Goal: Communication & Community: Answer question/provide support

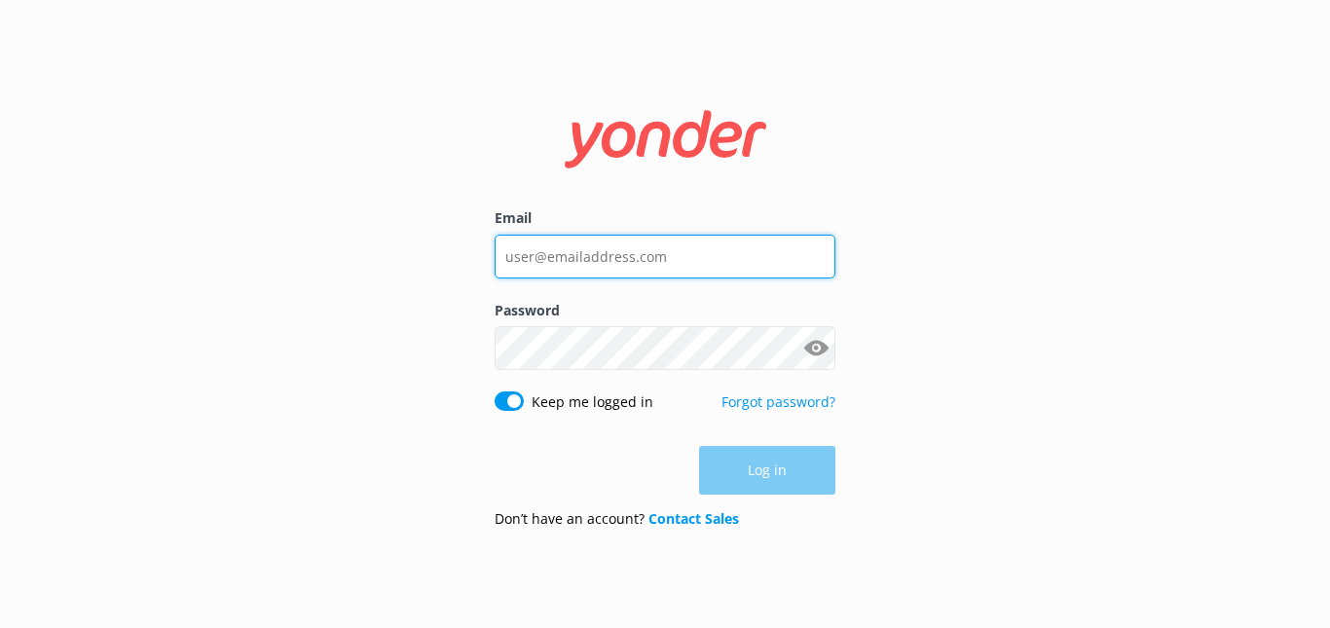
click at [628, 247] on input "Email" at bounding box center [665, 257] width 341 height 44
type input "[EMAIL_ADDRESS][DOMAIN_NAME]"
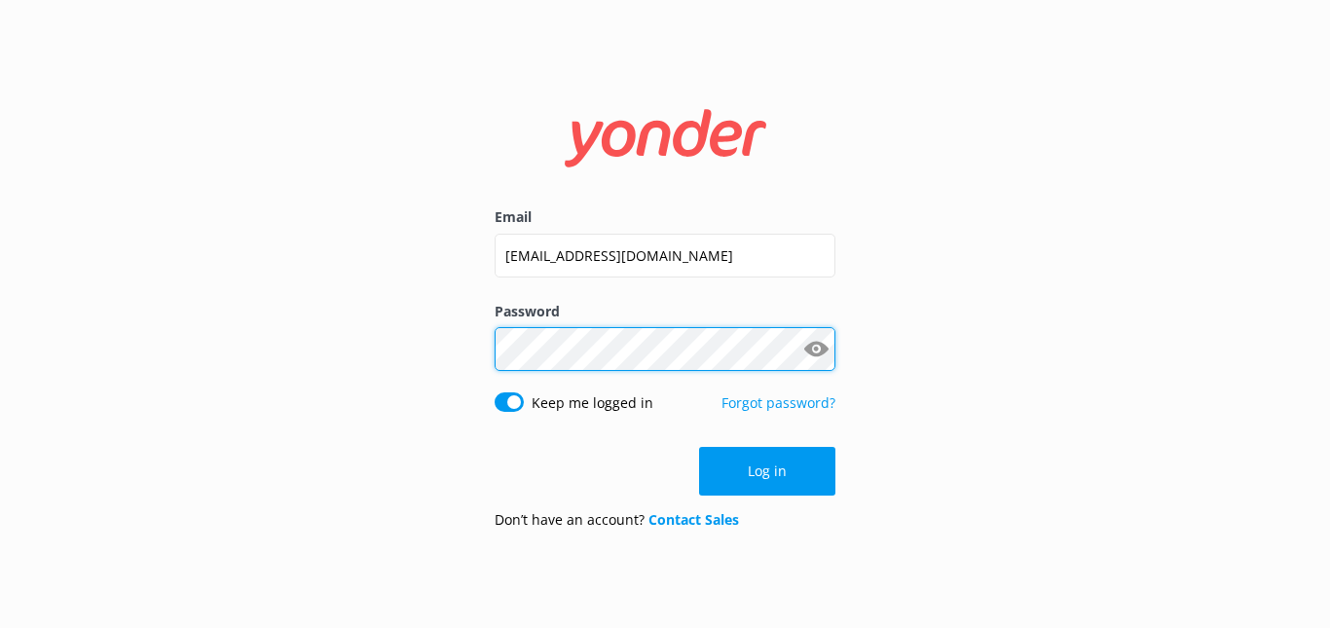
click button "Log in" at bounding box center [767, 471] width 136 height 49
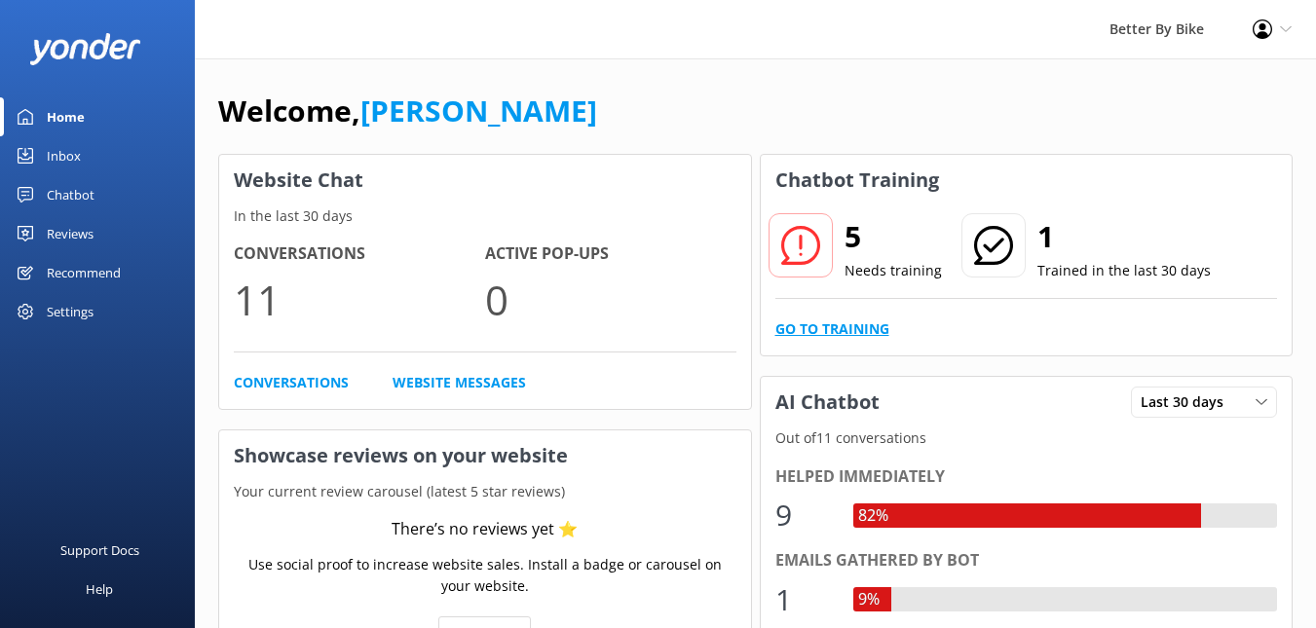
click at [843, 326] on link "Go to Training" at bounding box center [832, 328] width 114 height 21
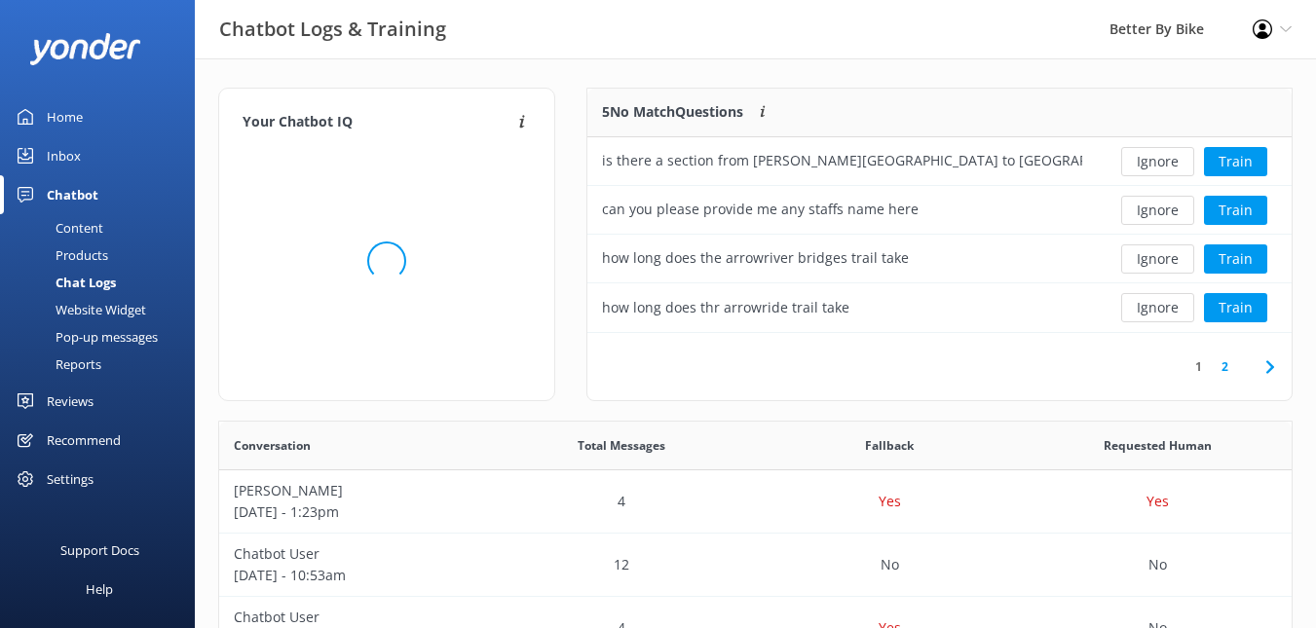
scroll to position [230, 689]
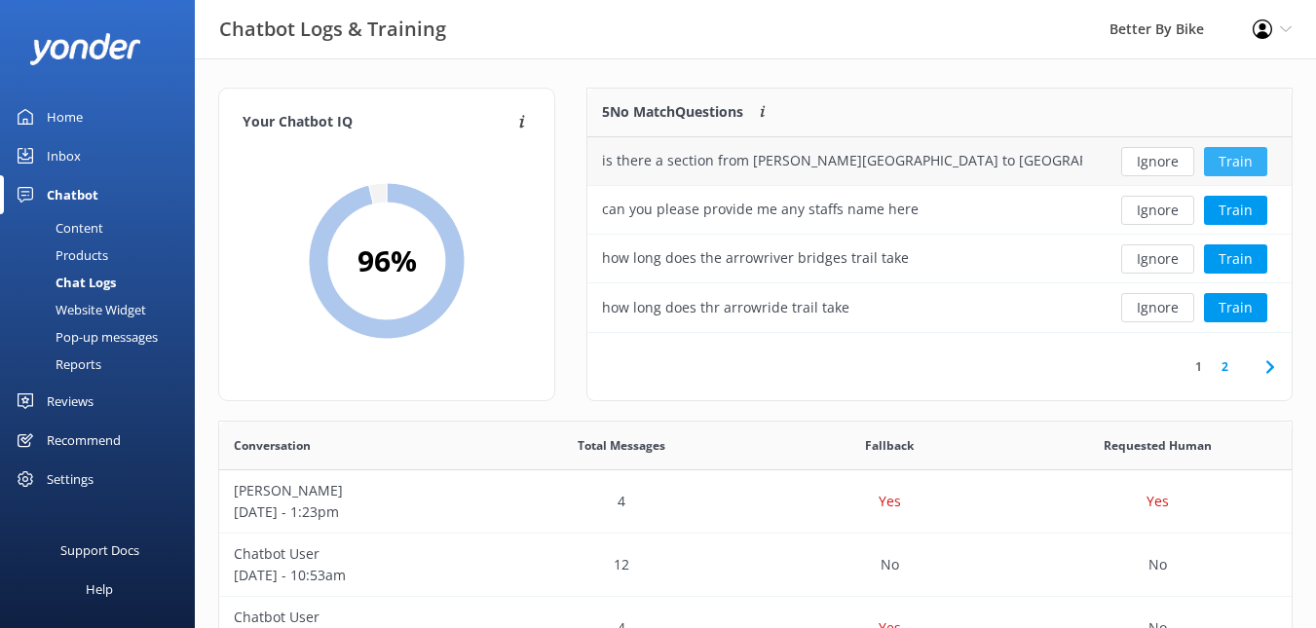
click at [1243, 155] on button "Train" at bounding box center [1235, 161] width 63 height 29
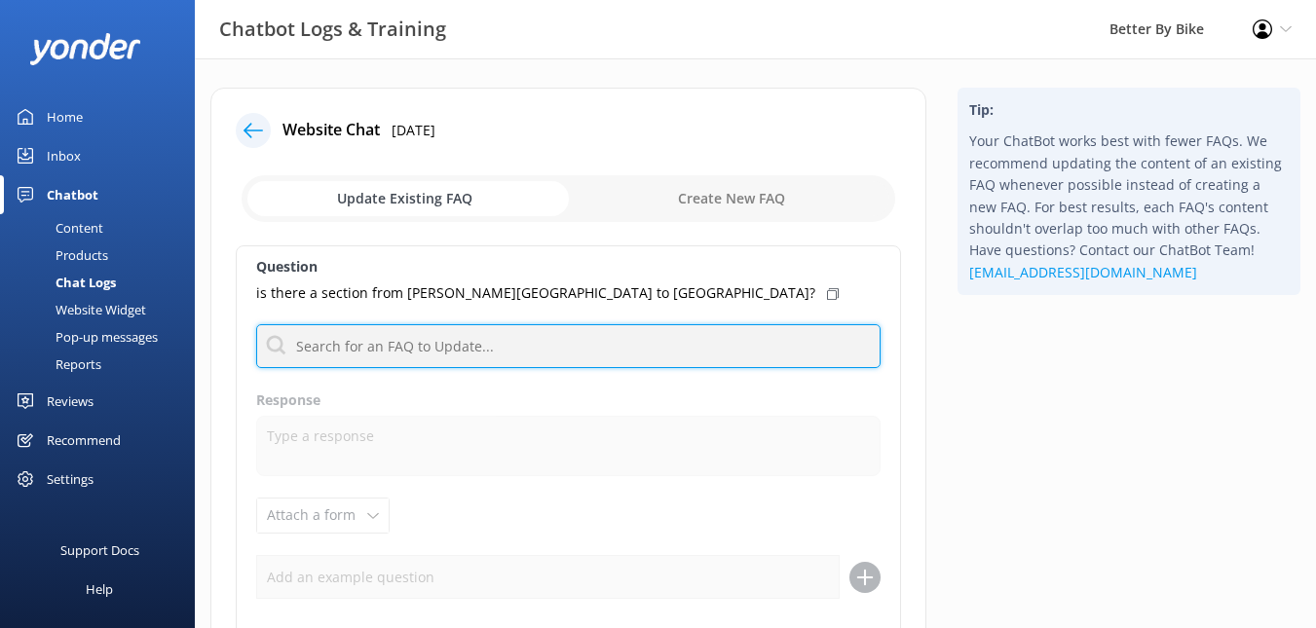
click at [414, 342] on input "text" at bounding box center [568, 346] width 624 height 44
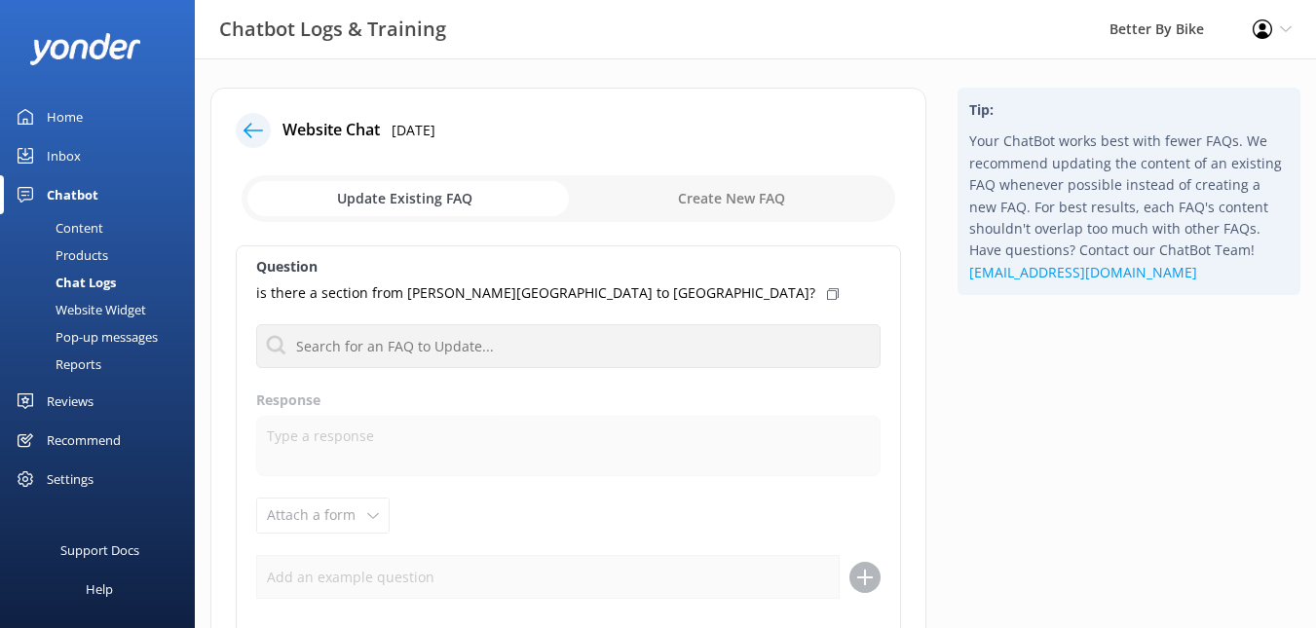
click at [251, 131] on use at bounding box center [252, 130] width 19 height 15
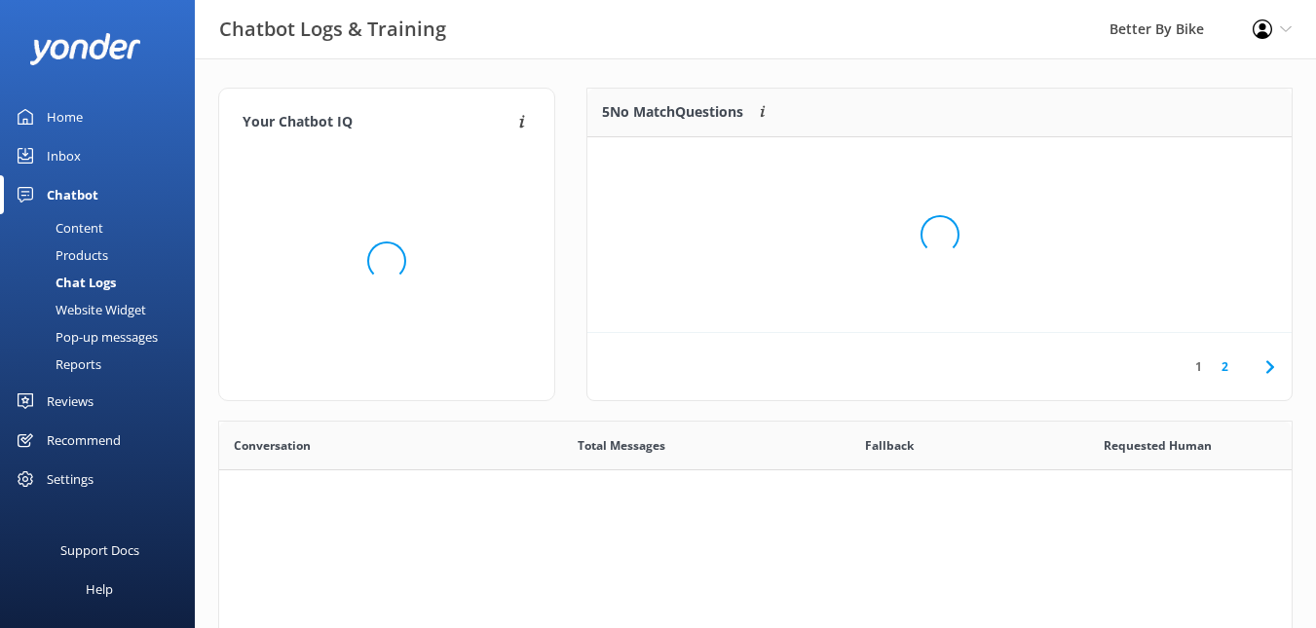
scroll to position [668, 1058]
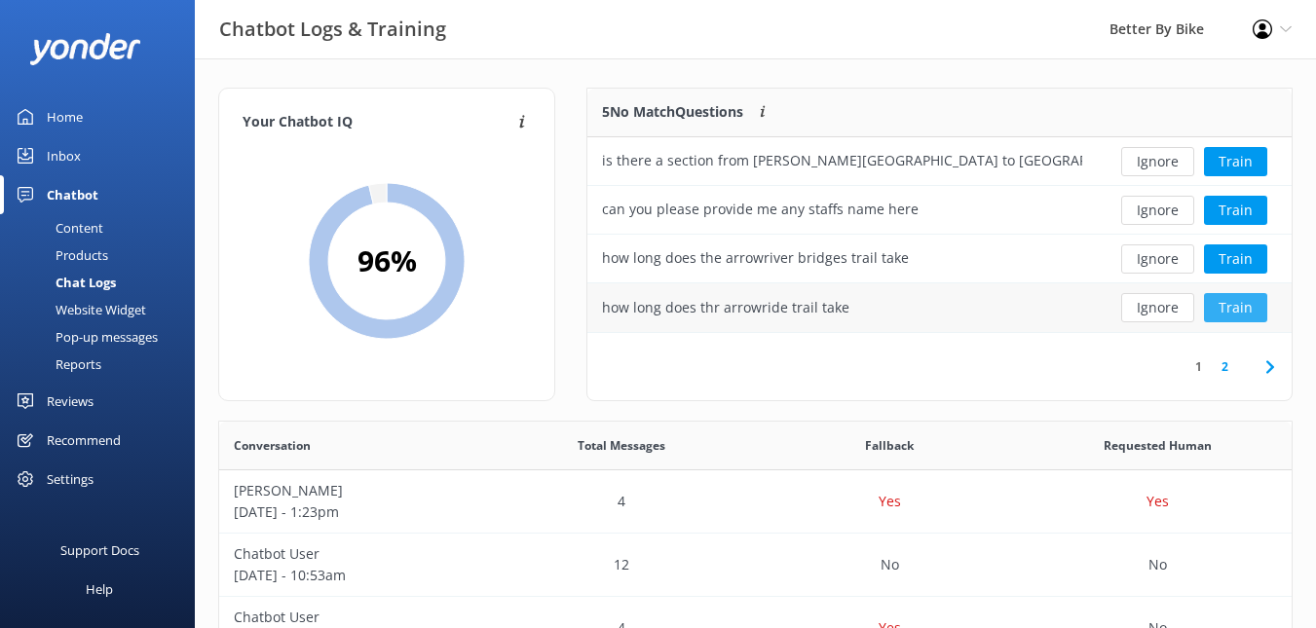
click at [1250, 305] on button "Train" at bounding box center [1235, 307] width 63 height 29
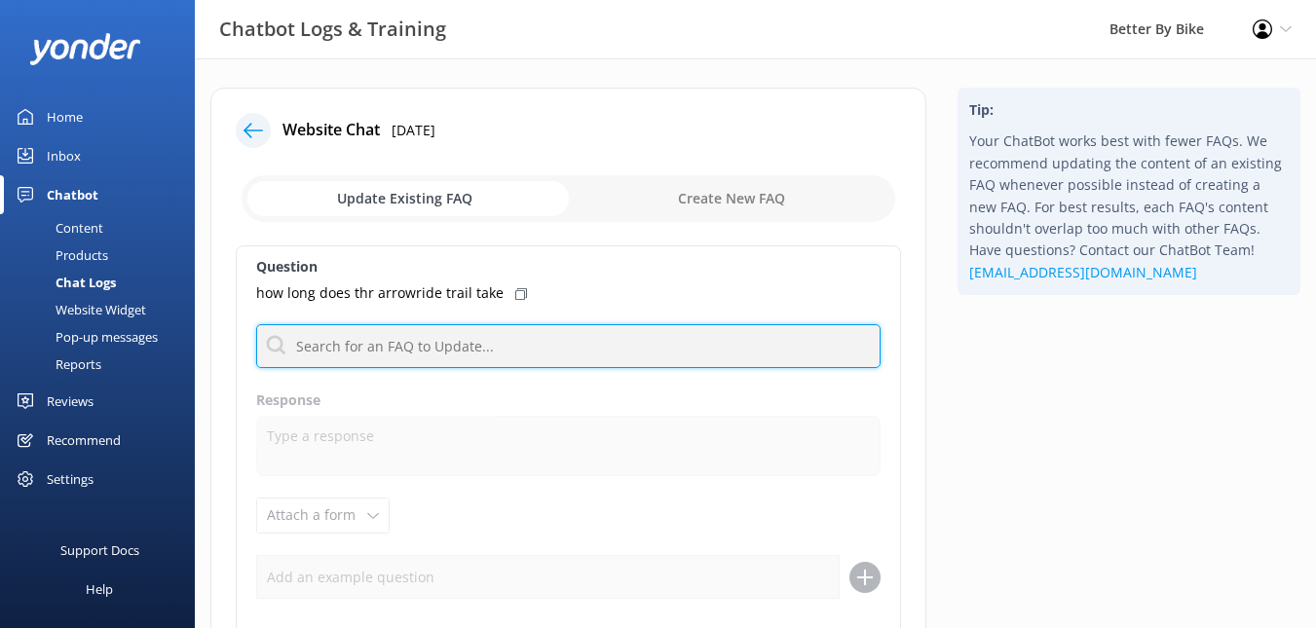
click at [469, 357] on input "text" at bounding box center [568, 346] width 624 height 44
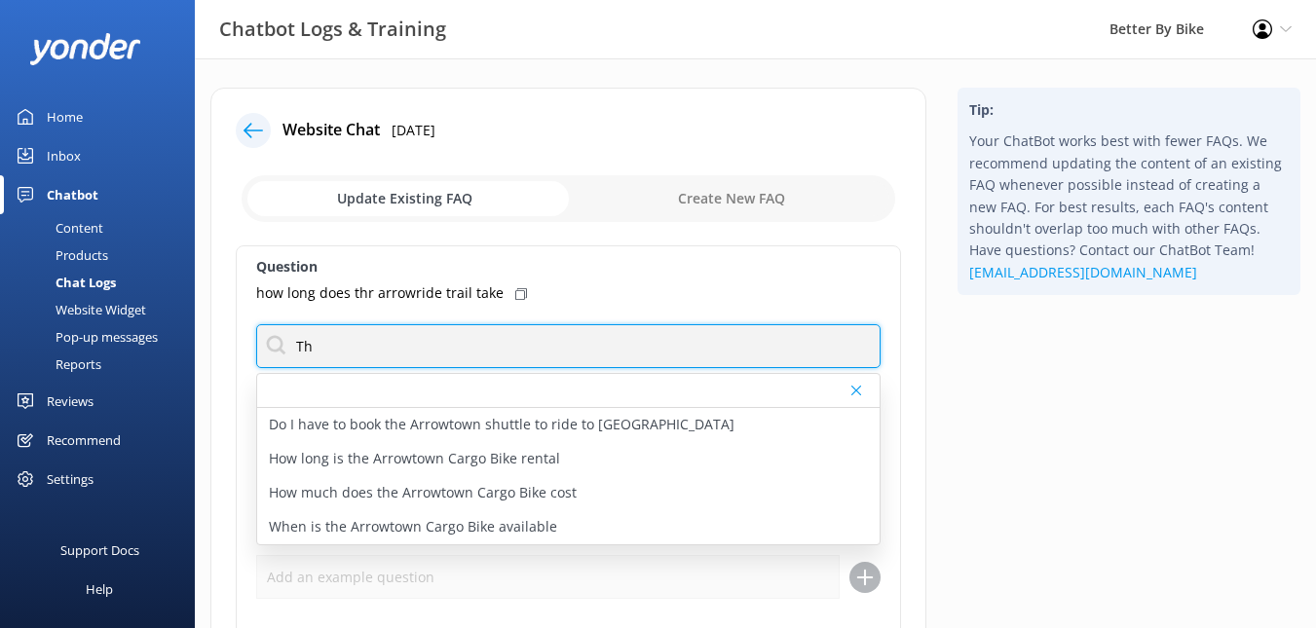
type input "T"
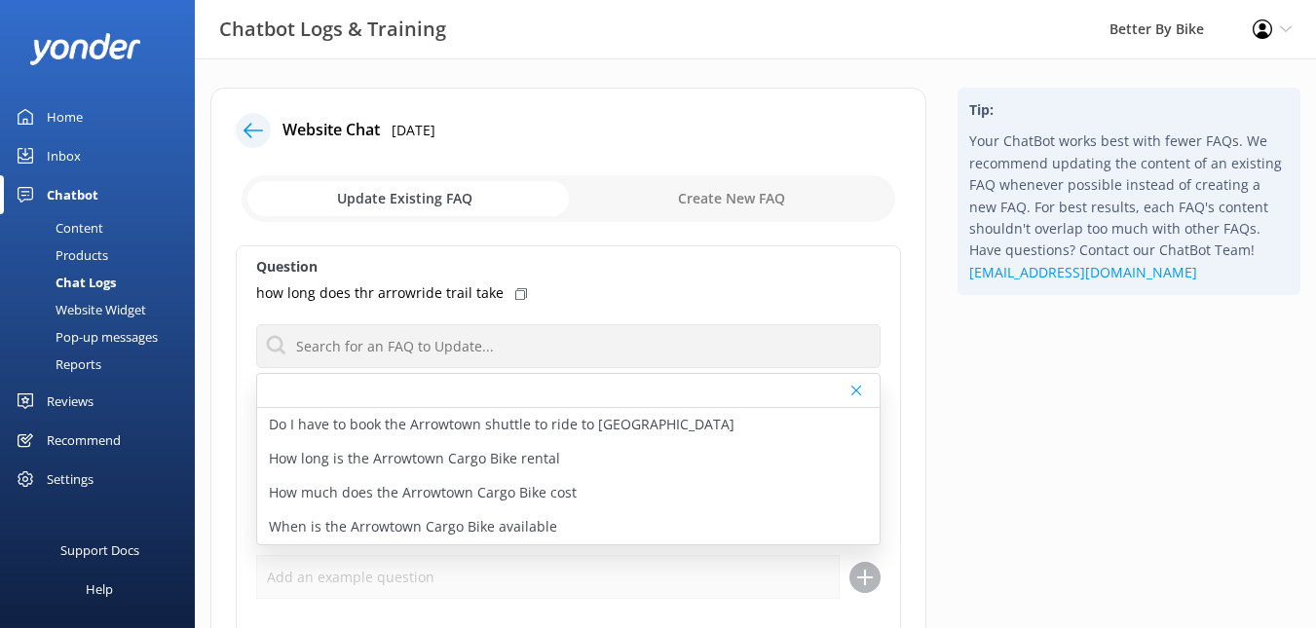
click at [753, 203] on input "checkbox" at bounding box center [569, 198] width 654 height 47
checkbox input "true"
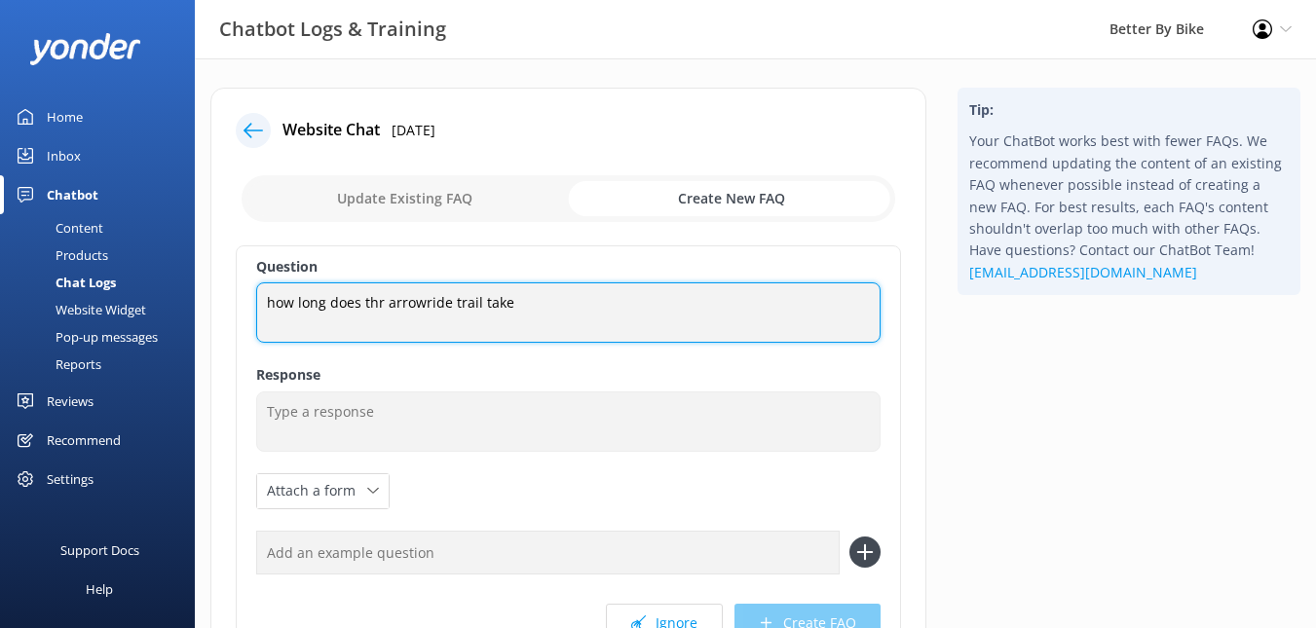
click at [381, 302] on textarea "how long does thr arrowride trail take" at bounding box center [568, 312] width 624 height 60
click at [425, 299] on textarea "how long does the arrowride trail take" at bounding box center [568, 312] width 624 height 60
click at [454, 308] on textarea "how long does the arrow ride trail take" at bounding box center [568, 312] width 624 height 60
type textarea "how long does the arrow river trail take"
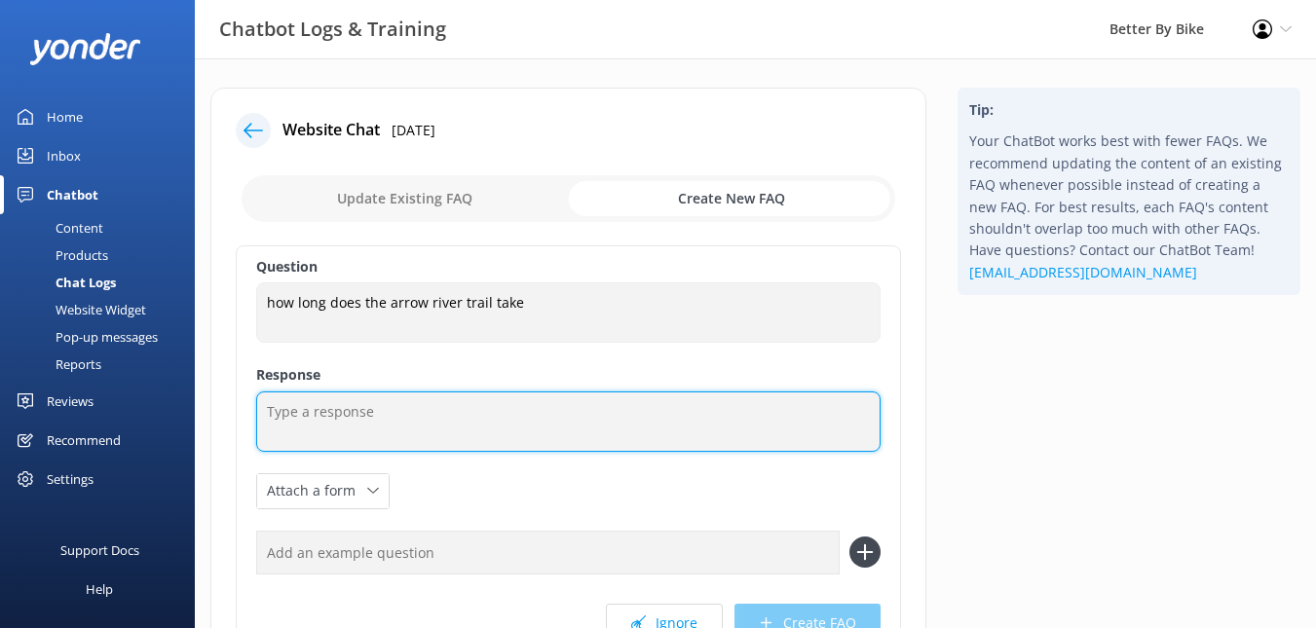
click at [439, 423] on textarea at bounding box center [568, 422] width 624 height 60
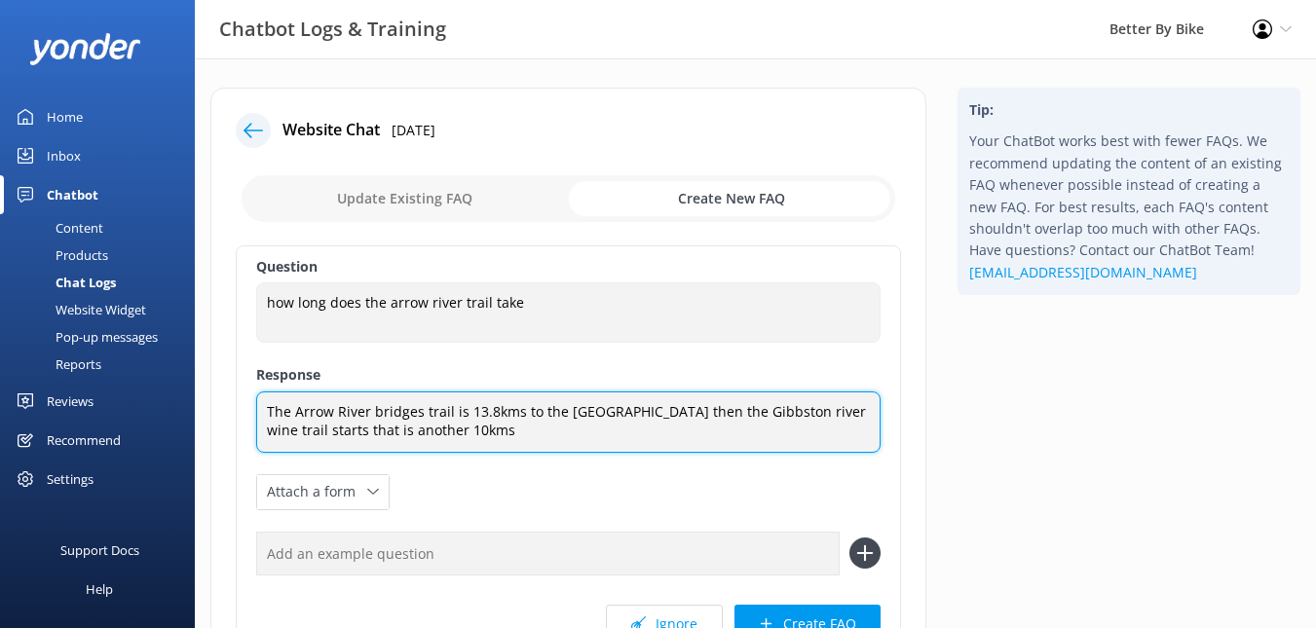
click at [710, 416] on textarea "The Arrow River bridges trail is 13.8kms to the [GEOGRAPHIC_DATA] then the Gibb…" at bounding box center [568, 422] width 624 height 61
click at [595, 433] on textarea "The Arrow River bridges trail is 13.8kms to the [GEOGRAPHIC_DATA] taking approx…" at bounding box center [568, 422] width 624 height 61
click at [767, 432] on textarea "The Arrow River bridges trail is 13.8kms to the [GEOGRAPHIC_DATA] taking approx…" at bounding box center [568, 422] width 624 height 61
drag, startPoint x: 767, startPoint y: 432, endPoint x: 393, endPoint y: 428, distance: 374.0
click at [393, 428] on textarea "The Arrow River bridges trail is 13.8kms to the [GEOGRAPHIC_DATA] taking approx…" at bounding box center [568, 422] width 624 height 61
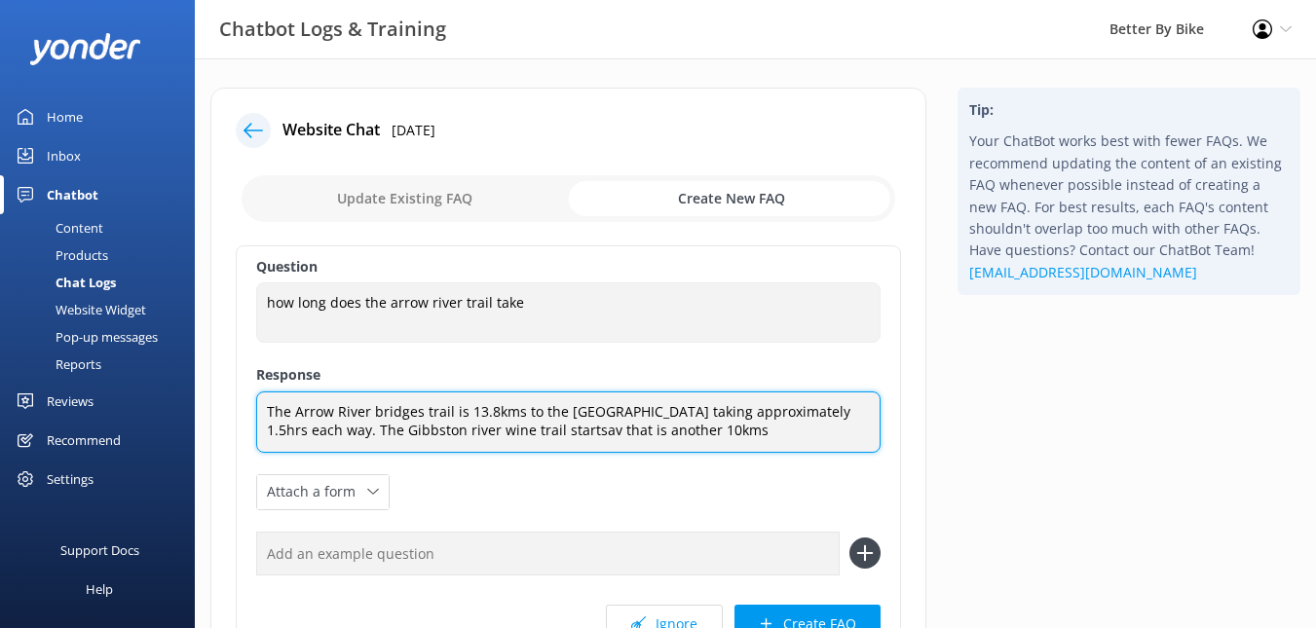
click at [393, 428] on textarea "The Arrow River bridges trail is 13.8kms to the [GEOGRAPHIC_DATA] taking approx…" at bounding box center [568, 422] width 624 height 61
drag, startPoint x: 761, startPoint y: 433, endPoint x: 379, endPoint y: 438, distance: 381.8
click at [379, 438] on textarea "The Arrow River bridges trail is 13.8kms to the [GEOGRAPHIC_DATA] taking approx…" at bounding box center [568, 422] width 624 height 61
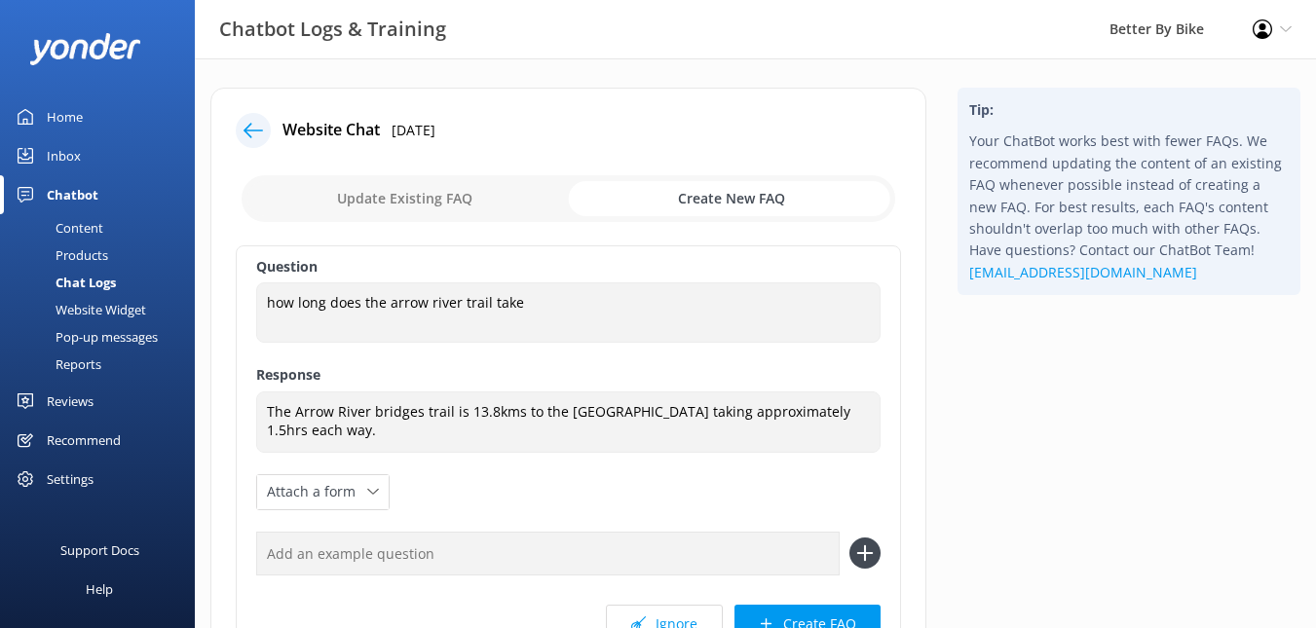
click at [735, 503] on div "Question how long does the arrow river trail take how long does the arrow river…" at bounding box center [568, 454] width 665 height 419
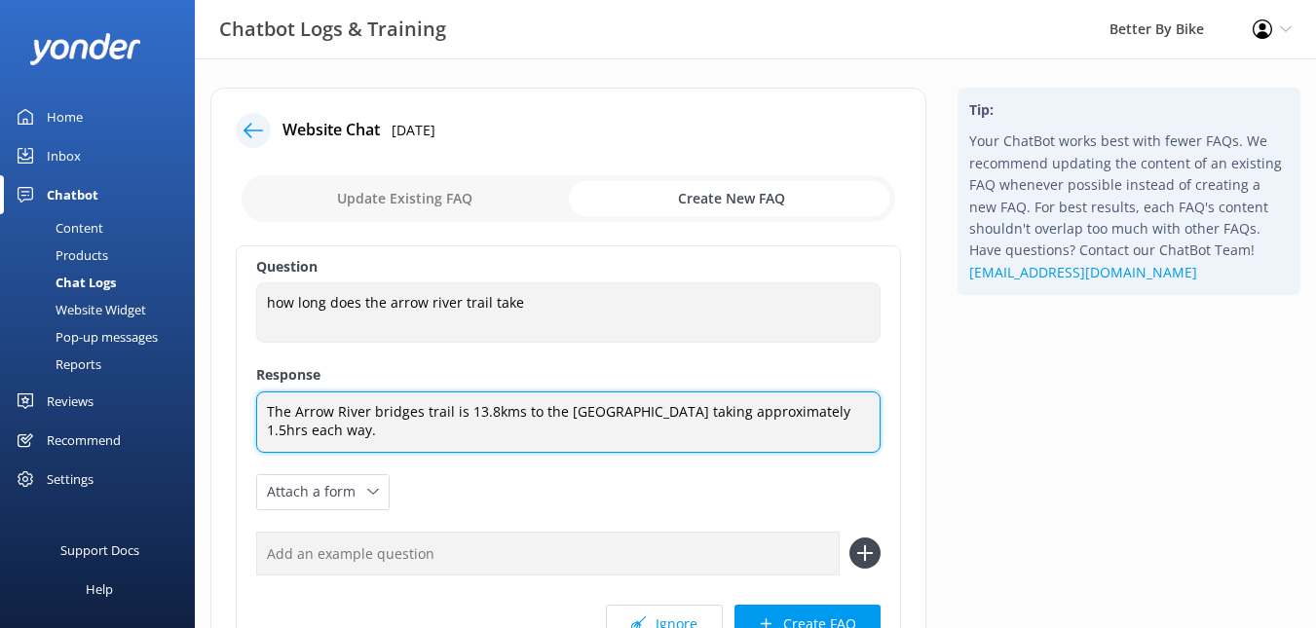
click at [522, 417] on textarea "The Arrow River bridges trail is 13.8kms to the [GEOGRAPHIC_DATA] taking approx…" at bounding box center [568, 422] width 624 height 61
click at [775, 412] on textarea "The Arrow River bridges trail is 13.8kms from [GEOGRAPHIC_DATA] to the [GEOGRAP…" at bounding box center [568, 422] width 624 height 61
click at [496, 432] on textarea "The Arrow River bridges trail is 13.8kms from [GEOGRAPHIC_DATA] to the [GEOGRAP…" at bounding box center [568, 422] width 624 height 61
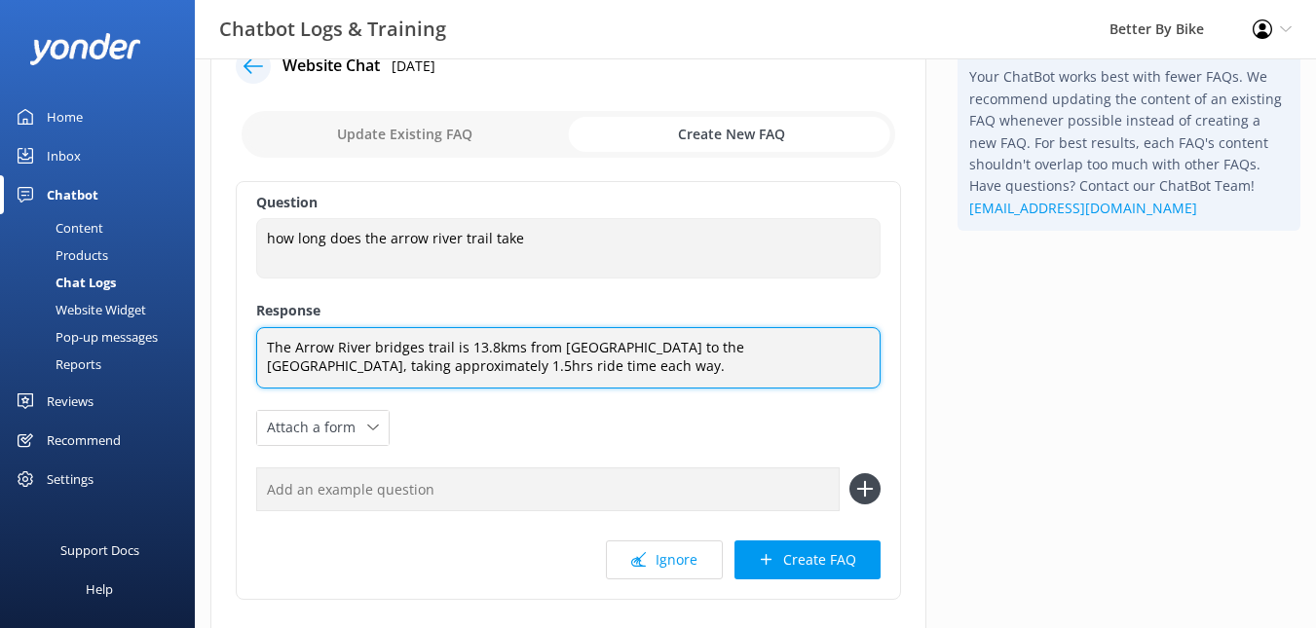
scroll to position [97, 0]
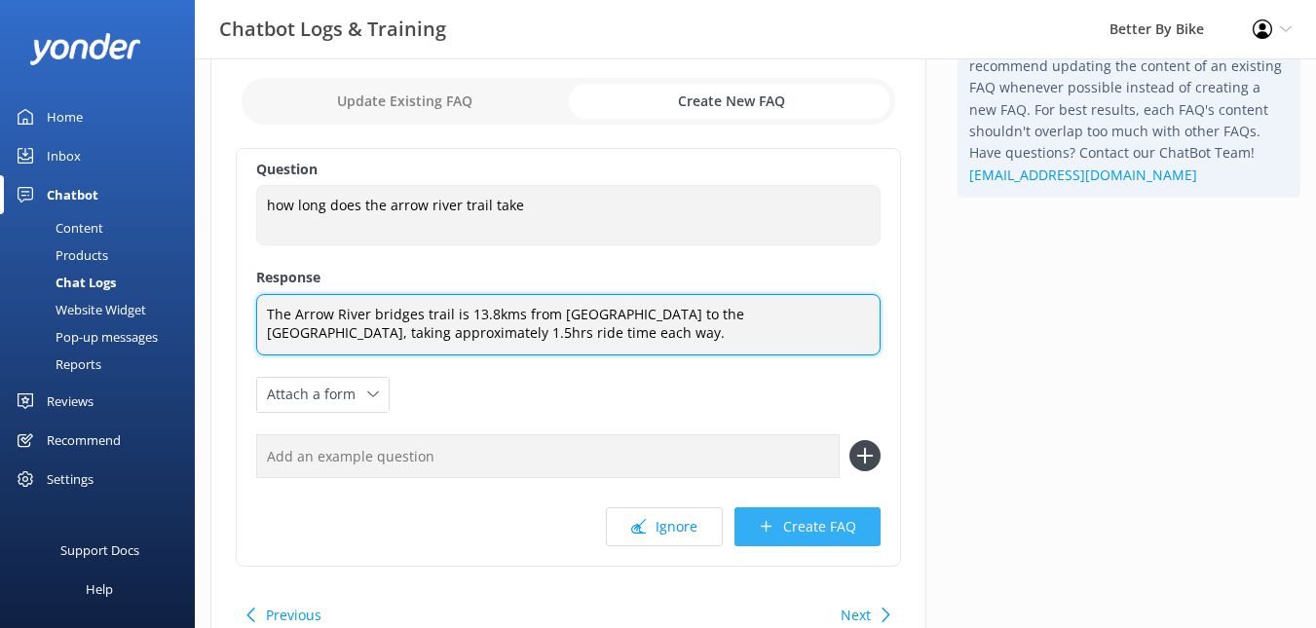
type textarea "The Arrow River bridges trail is 13.8kms from [GEOGRAPHIC_DATA] to the [GEOGRAP…"
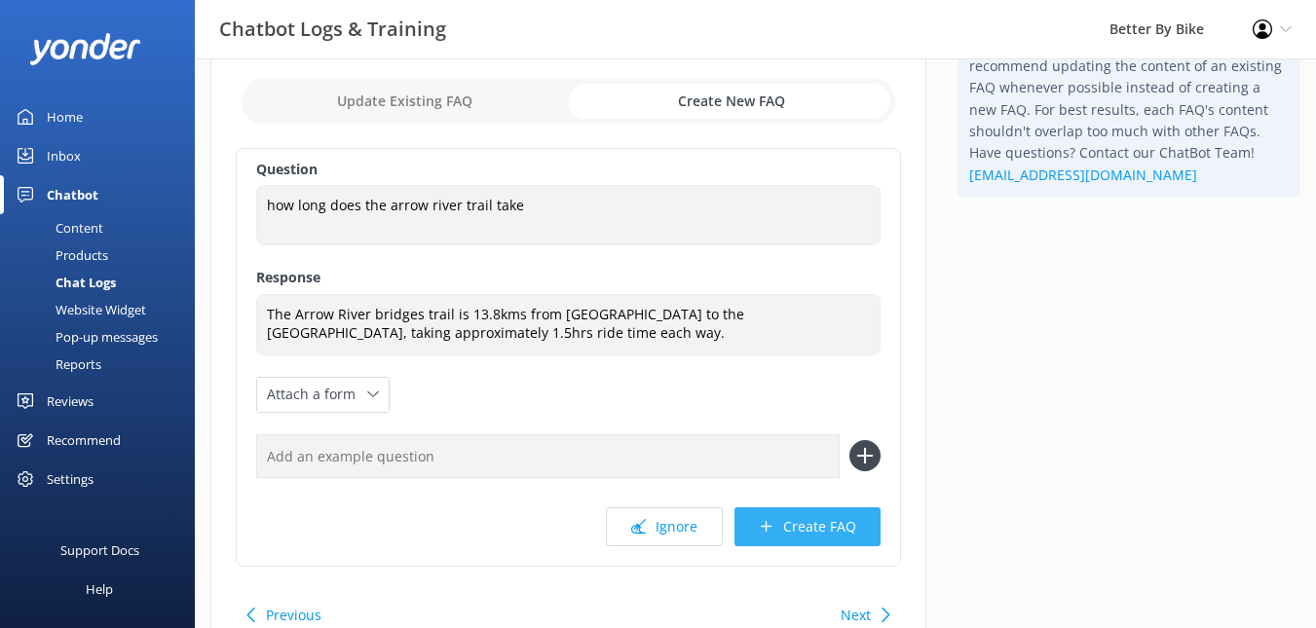
click at [817, 527] on button "Create FAQ" at bounding box center [807, 526] width 146 height 39
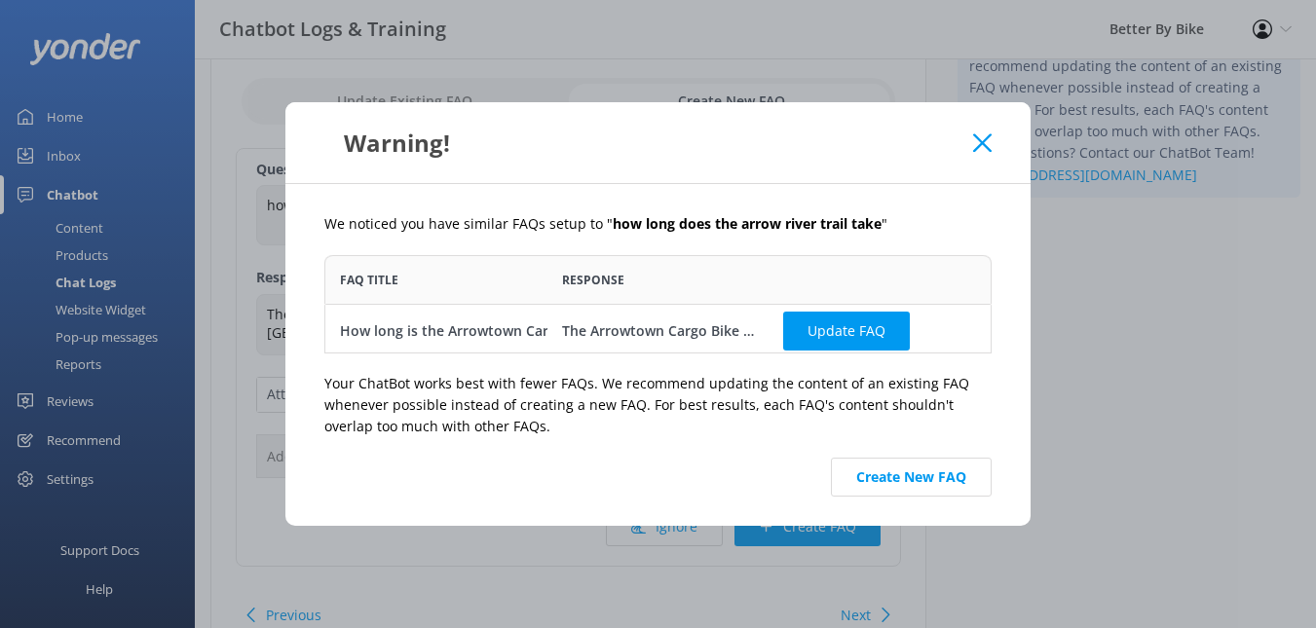
scroll to position [84, 653]
click at [858, 339] on button "Update FAQ" at bounding box center [846, 331] width 127 height 39
checkbox input "false"
type textarea "The Arrowtown Cargo Bike is an all day hire and varies based on the time of yea…"
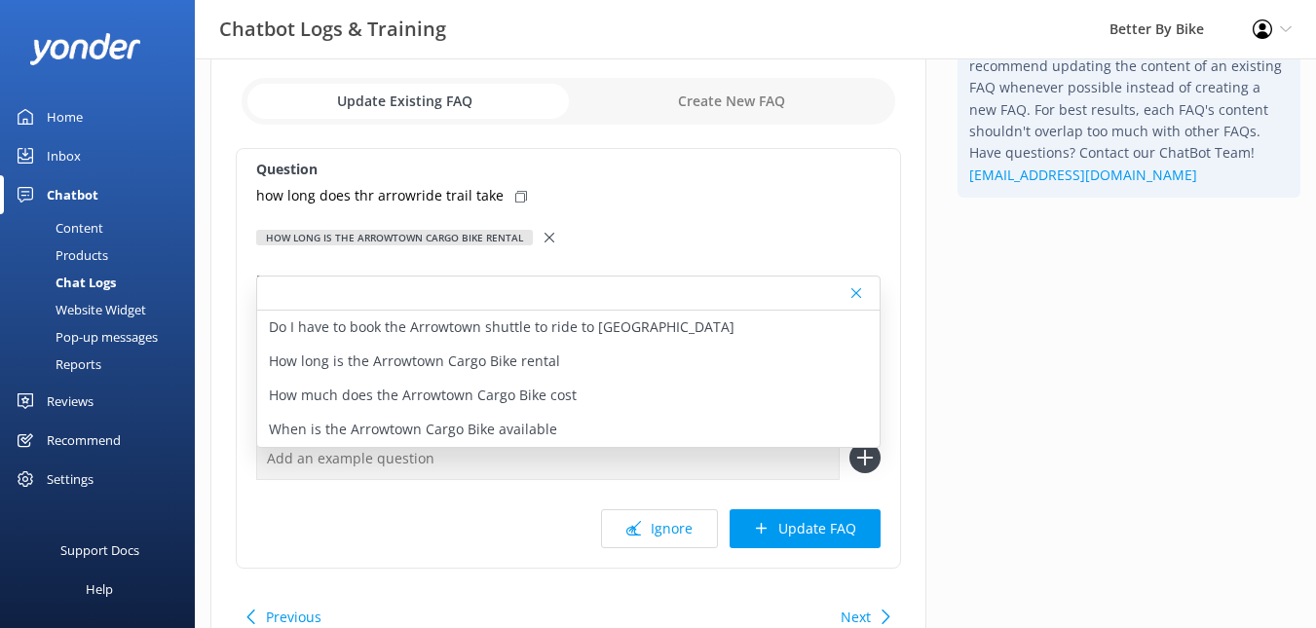
click at [759, 229] on div "How long is the Arrowtown Cargo Bike rental" at bounding box center [568, 237] width 624 height 21
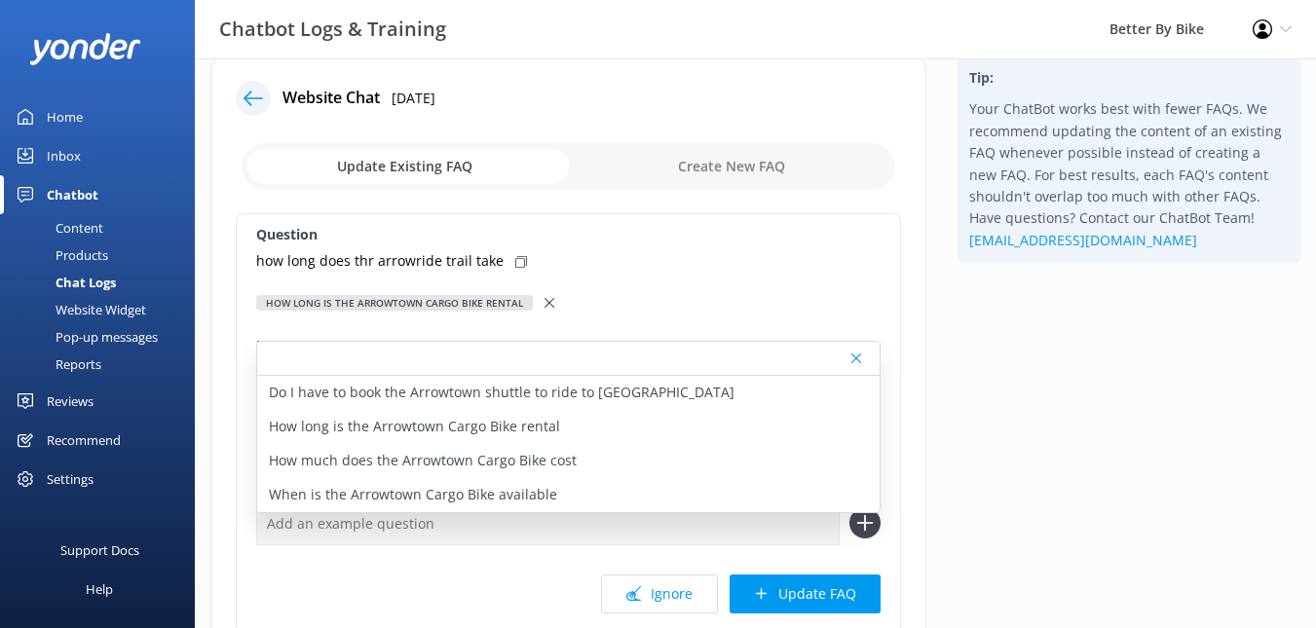
scroll to position [0, 0]
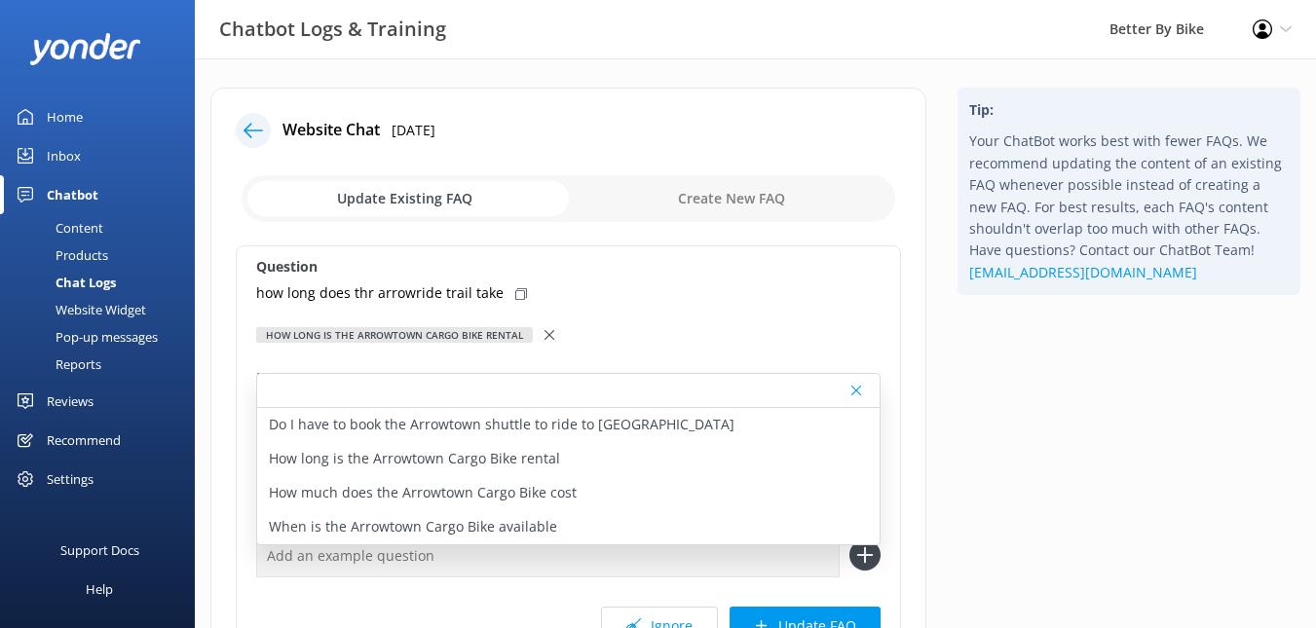
click at [245, 124] on icon at bounding box center [252, 130] width 19 height 19
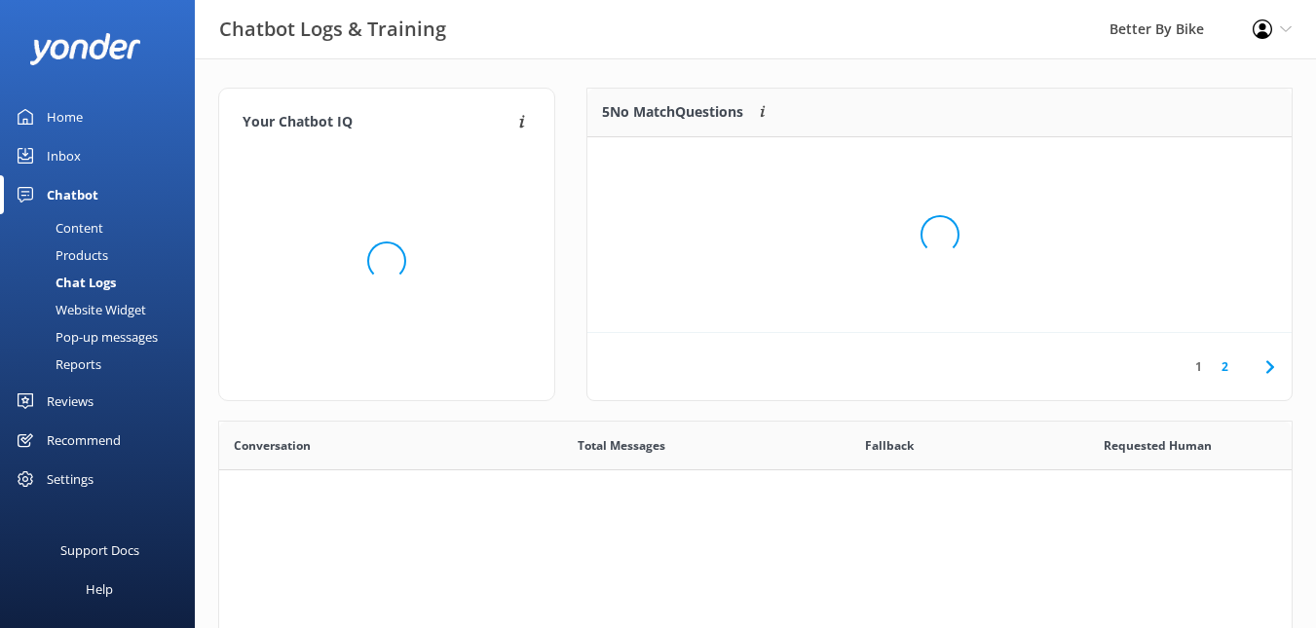
scroll to position [668, 1058]
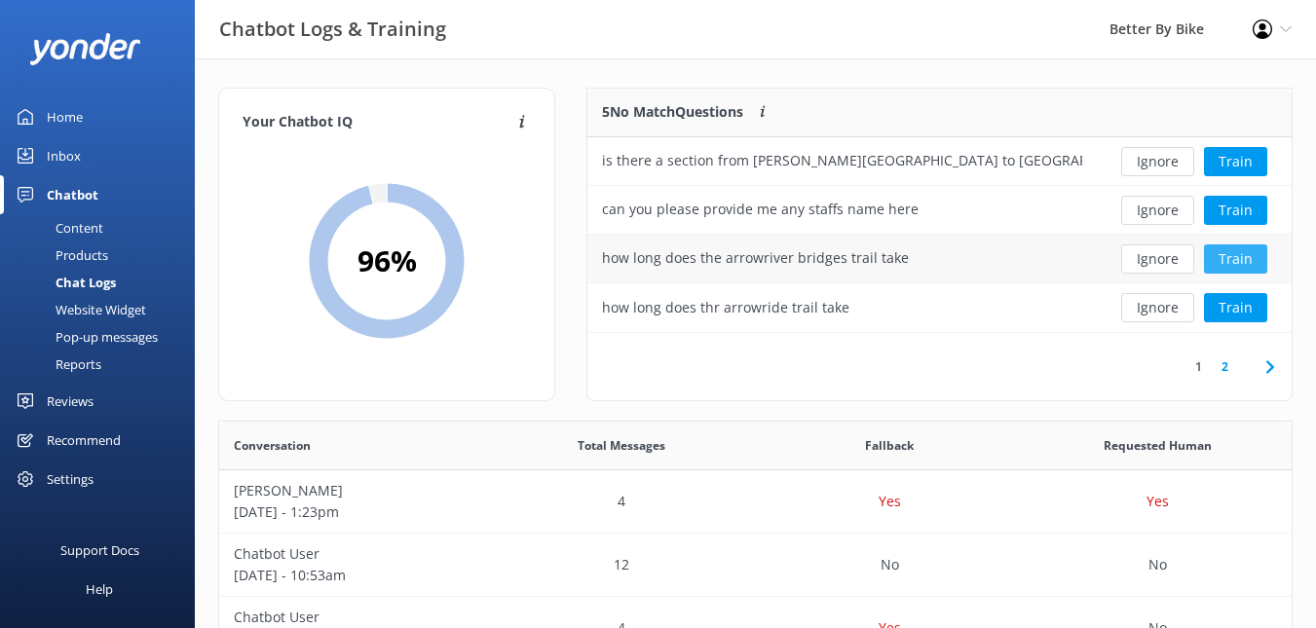
click at [1253, 250] on button "Train" at bounding box center [1235, 258] width 63 height 29
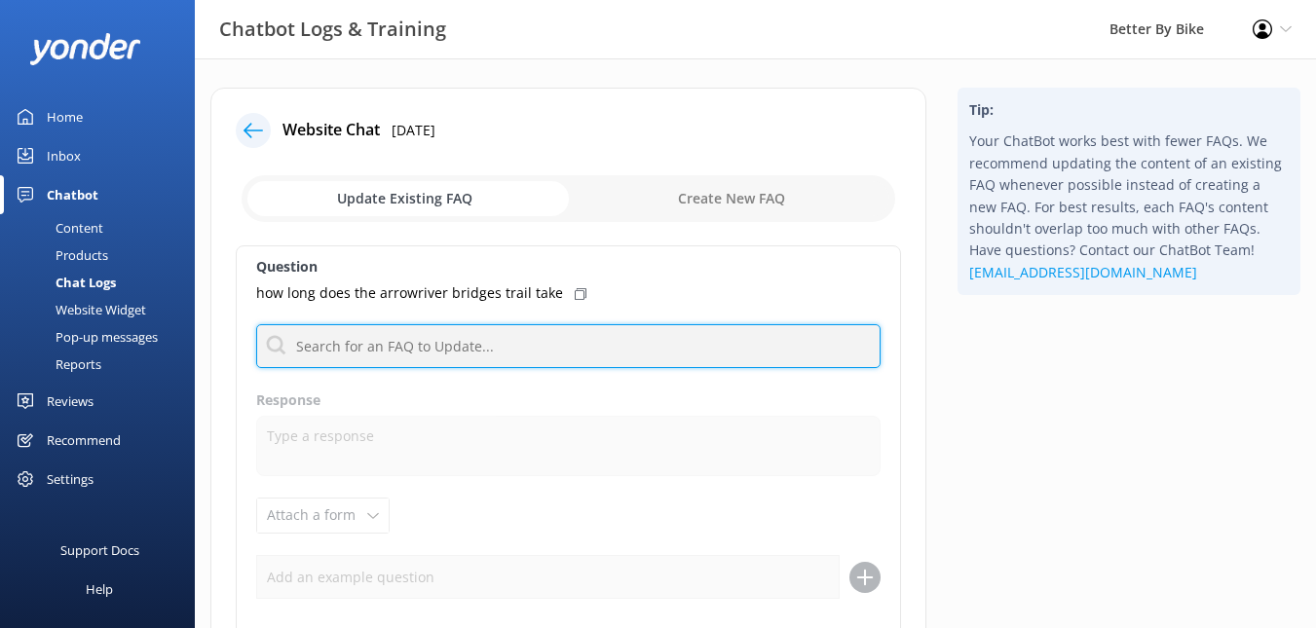
click at [479, 354] on input "text" at bounding box center [568, 346] width 624 height 44
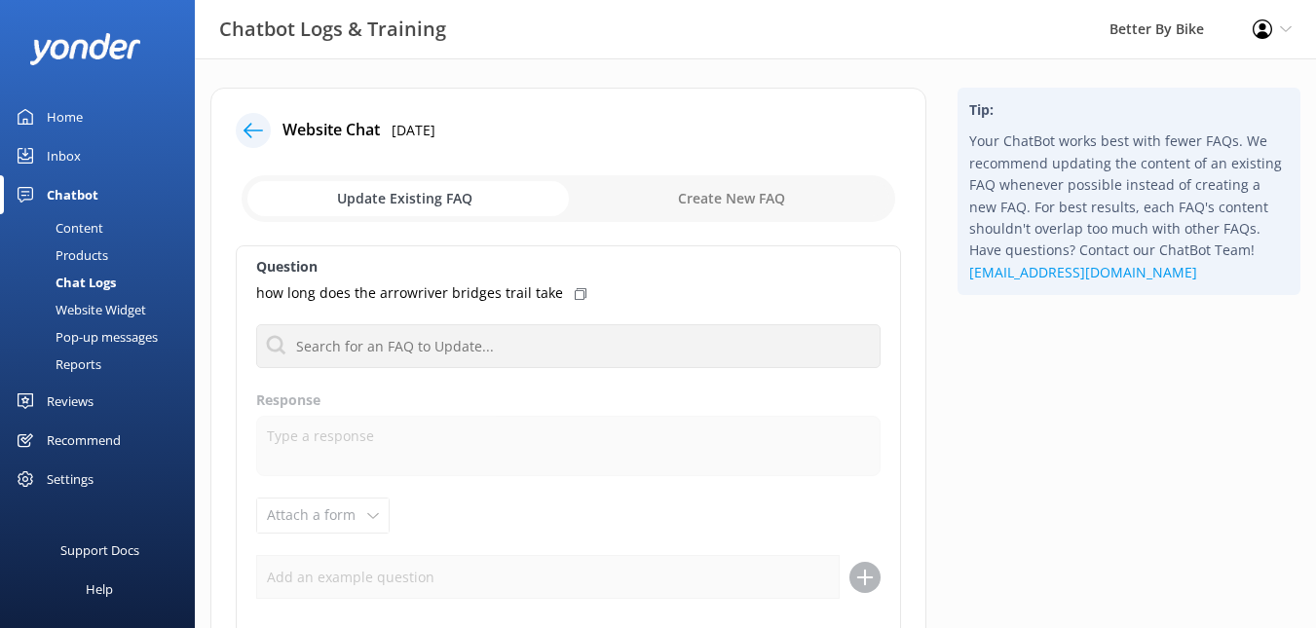
click at [575, 288] on icon at bounding box center [581, 294] width 12 height 12
click at [575, 296] on use at bounding box center [581, 294] width 12 height 10
click at [487, 196] on input "checkbox" at bounding box center [569, 198] width 654 height 47
checkbox input "true"
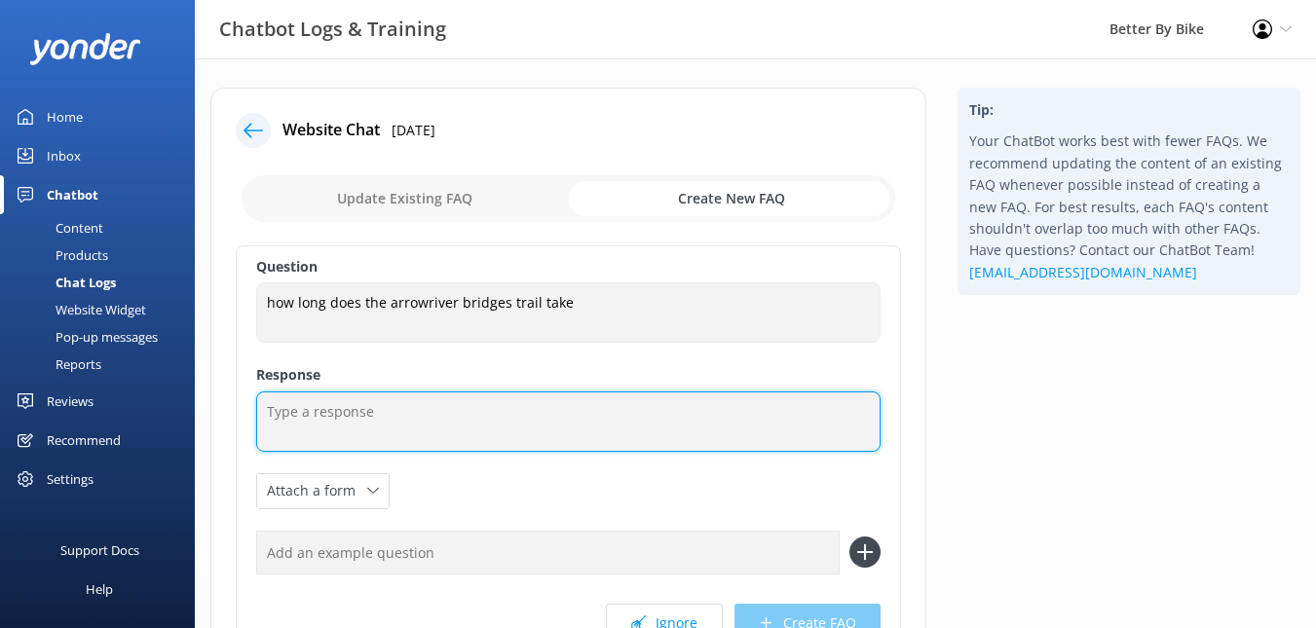
click at [430, 404] on textarea at bounding box center [568, 422] width 624 height 60
click at [482, 408] on textarea at bounding box center [568, 422] width 624 height 60
click at [482, 407] on textarea at bounding box center [568, 422] width 624 height 60
type textarea "1.5hrs ride time each way"
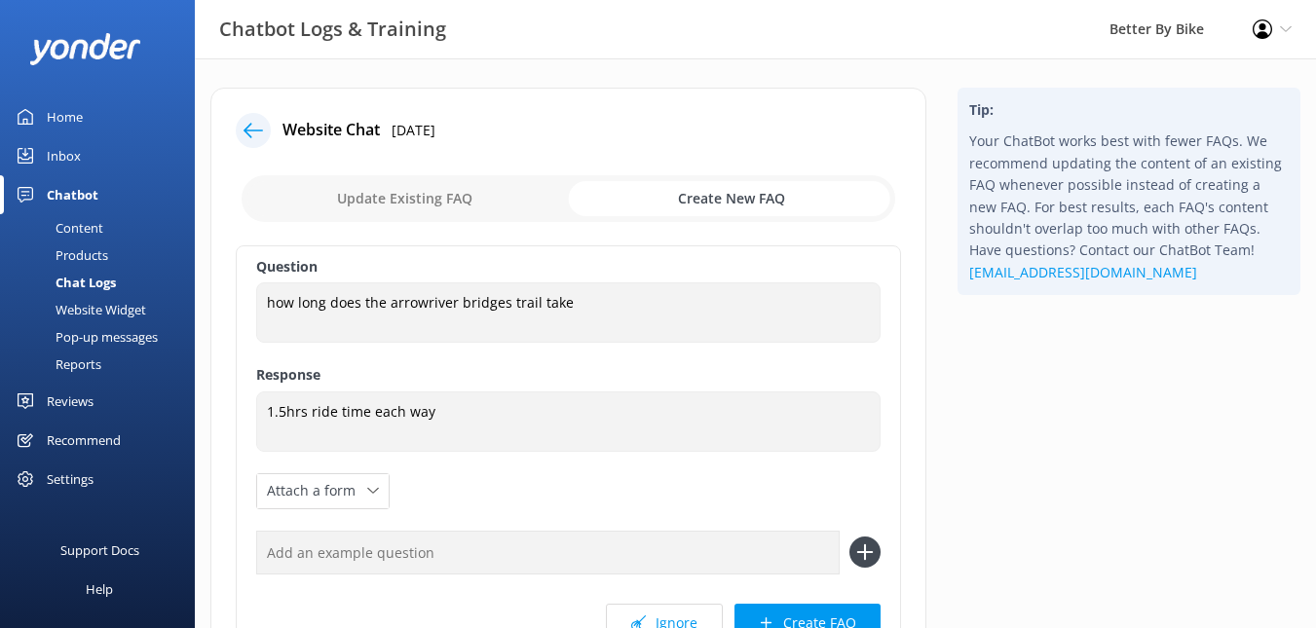
click at [450, 193] on input "checkbox" at bounding box center [569, 198] width 654 height 47
checkbox input "false"
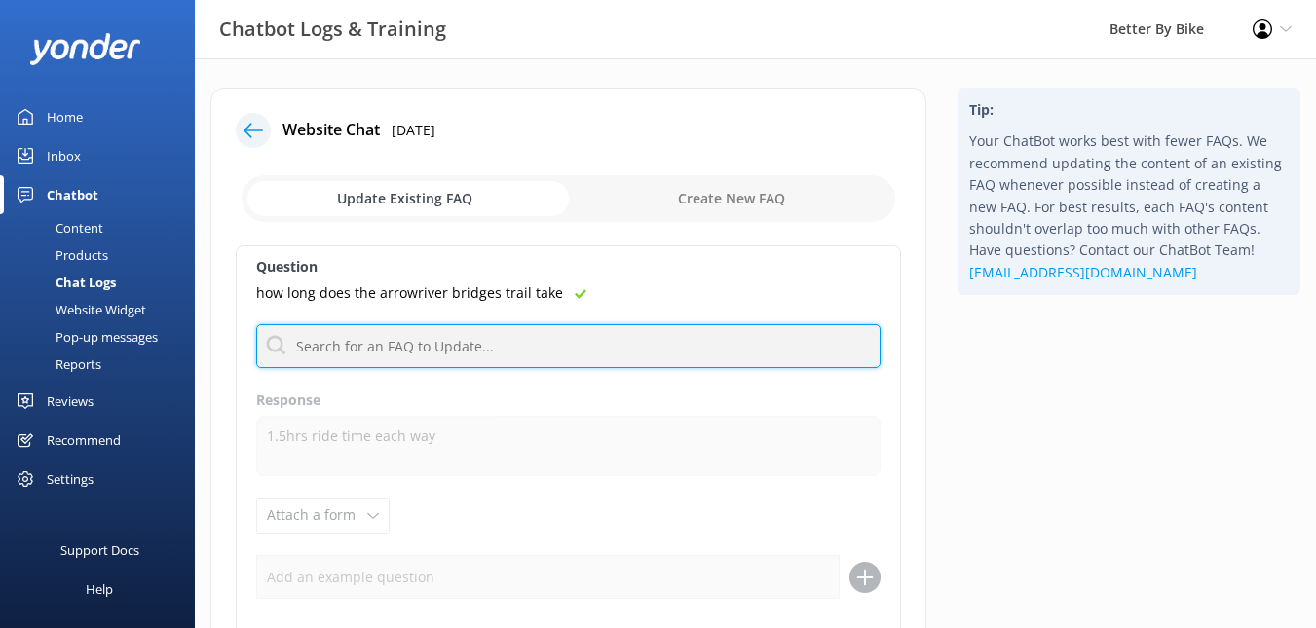
click at [554, 346] on input "text" at bounding box center [568, 346] width 624 height 44
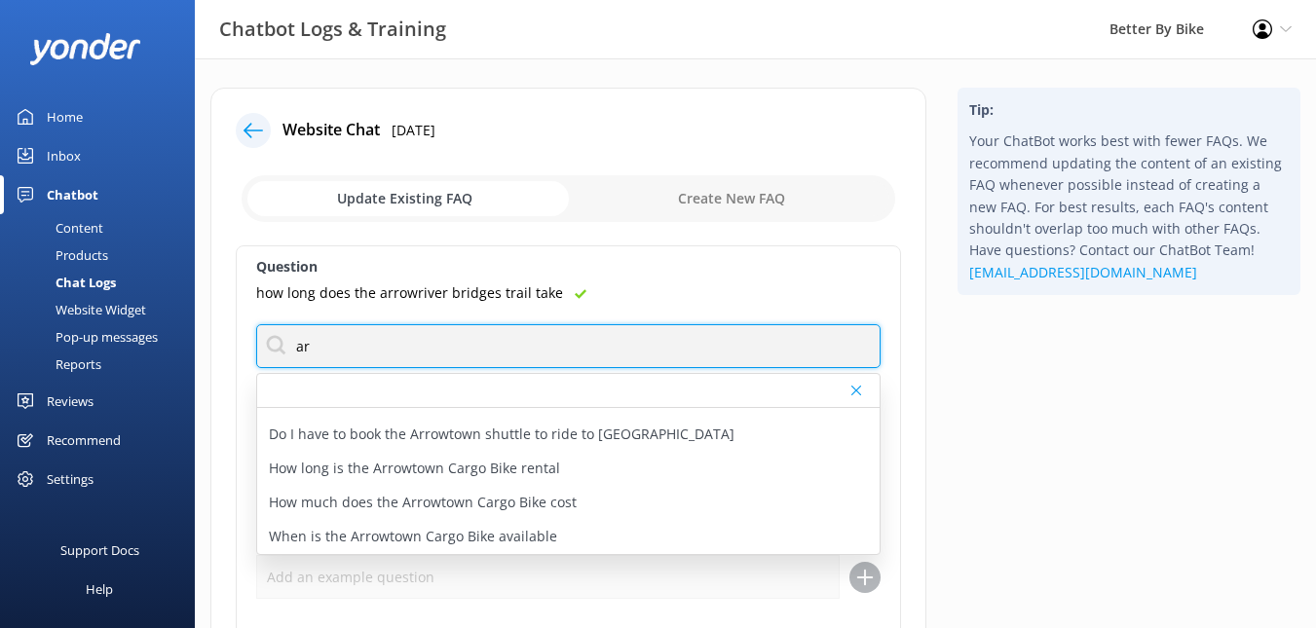
type input "a"
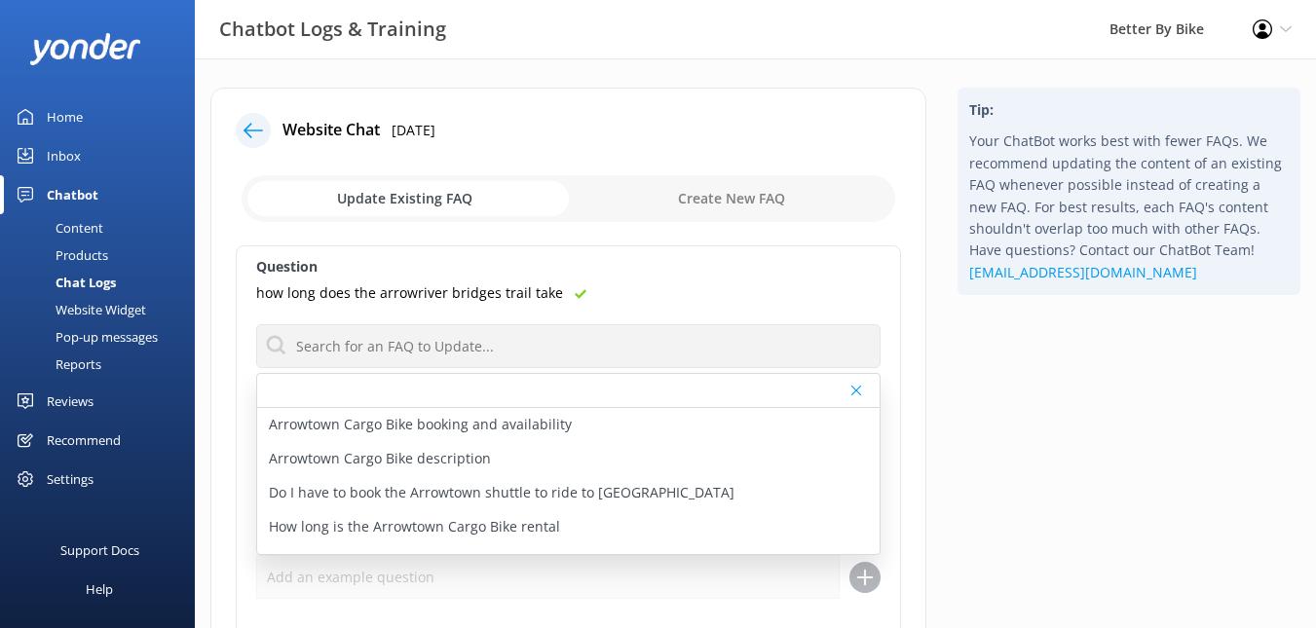
click at [255, 117] on div at bounding box center [253, 130] width 35 height 35
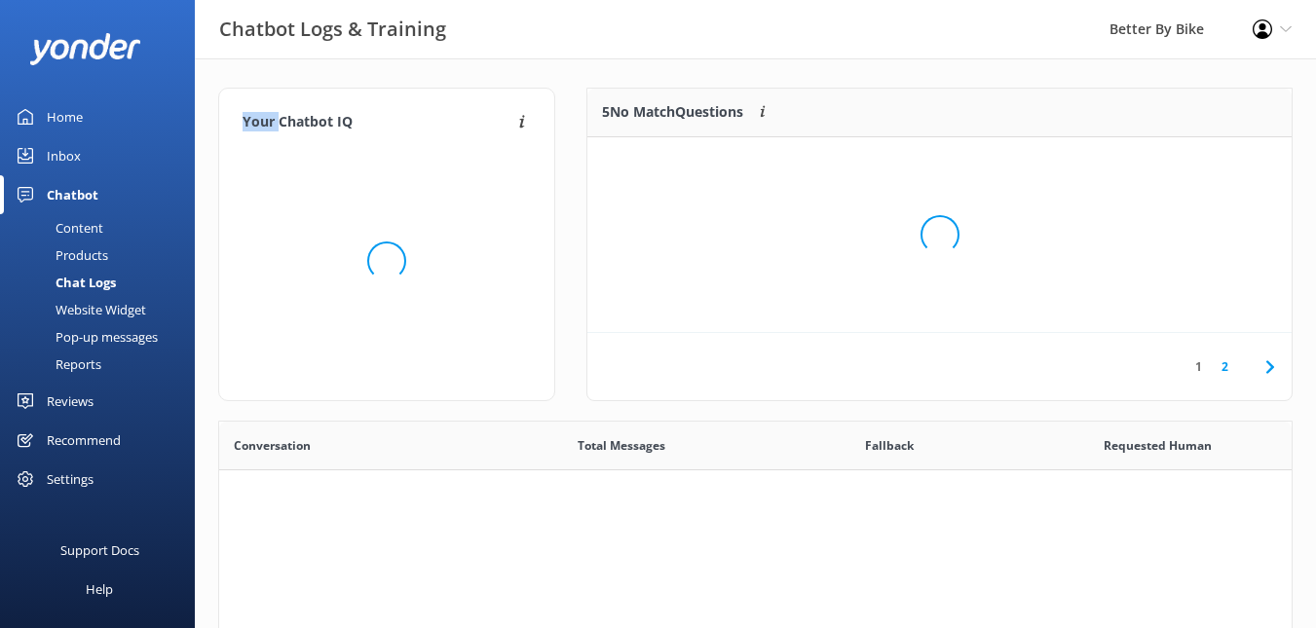
scroll to position [668, 1058]
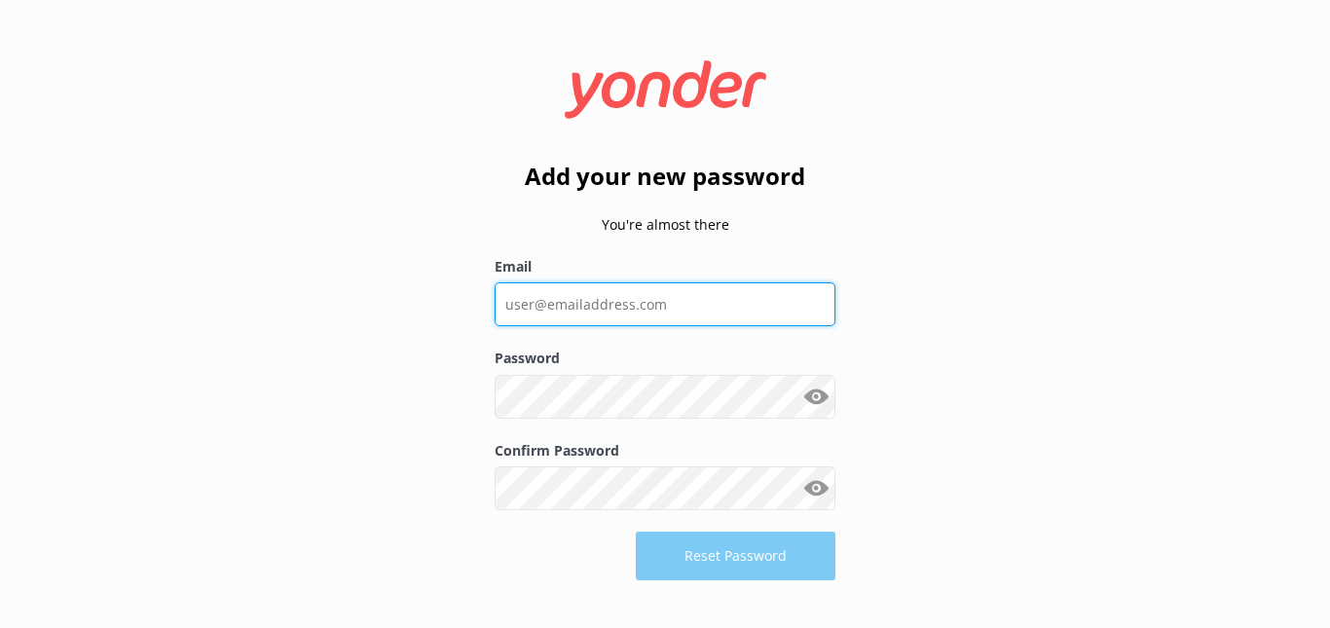
click at [637, 299] on input "Email" at bounding box center [665, 304] width 341 height 44
type input "[EMAIL_ADDRESS][DOMAIN_NAME]"
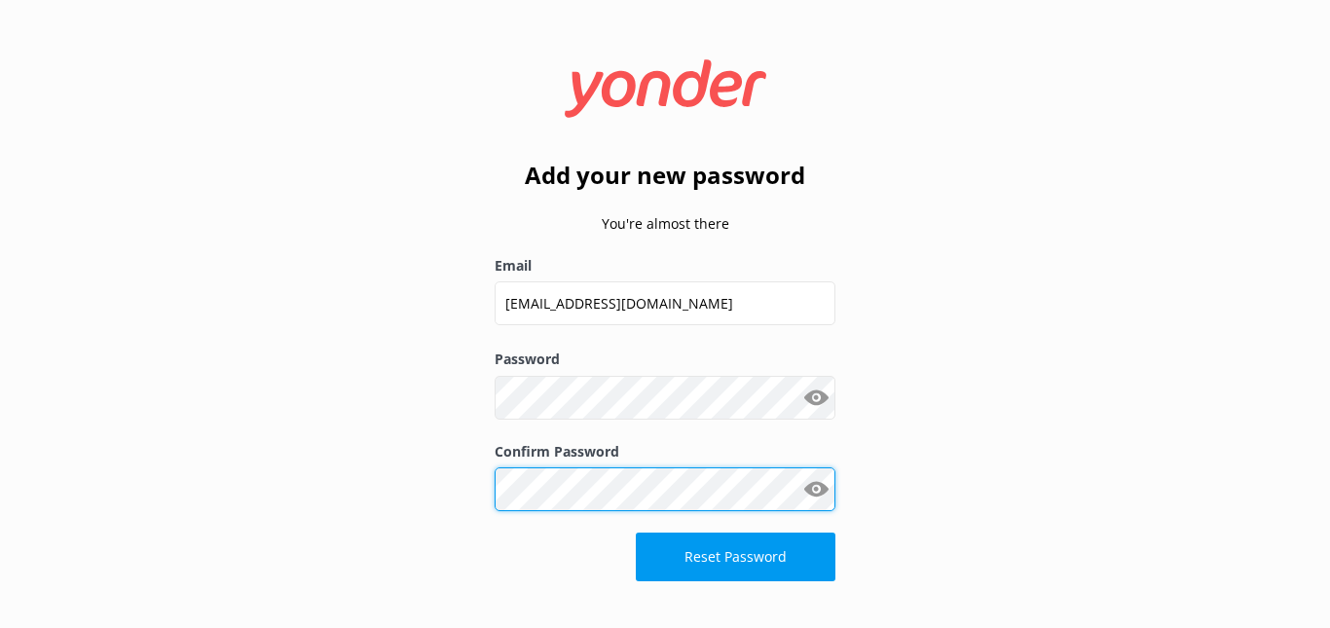
click button "Reset Password" at bounding box center [736, 557] width 200 height 49
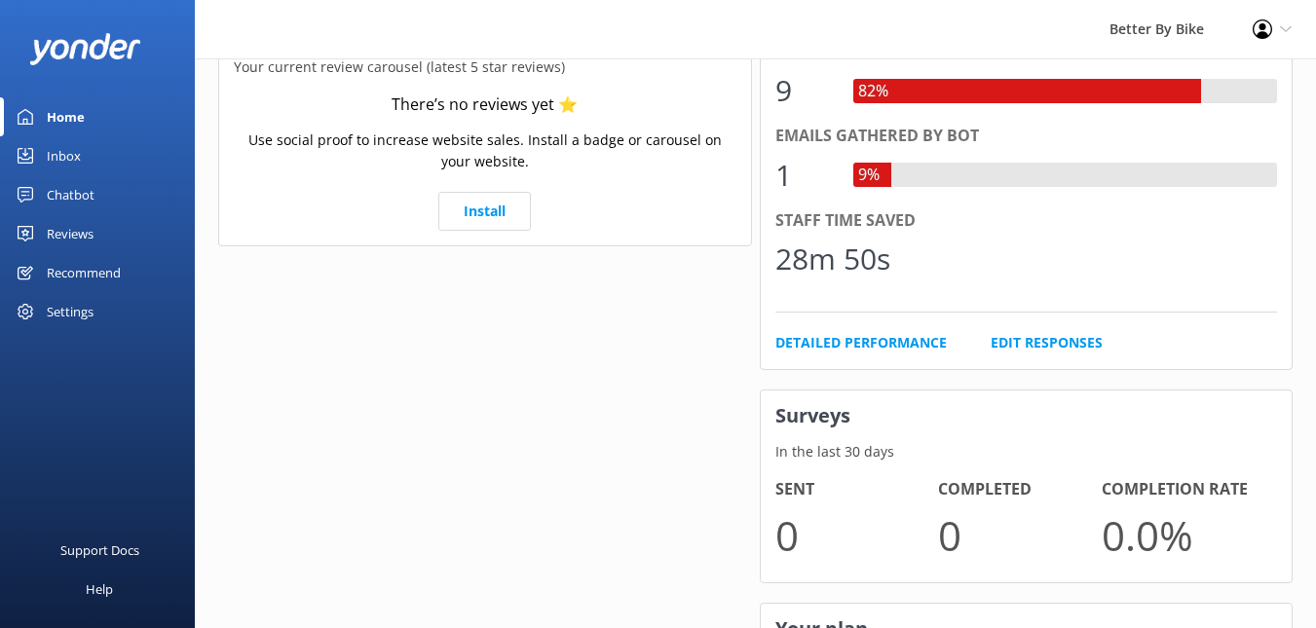
scroll to position [167, 0]
